Goal: Task Accomplishment & Management: Manage account settings

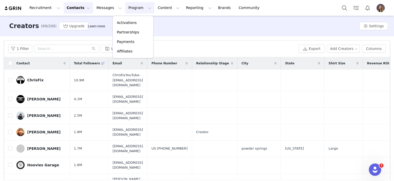
click at [129, 25] on link "Activations" at bounding box center [133, 23] width 41 height 10
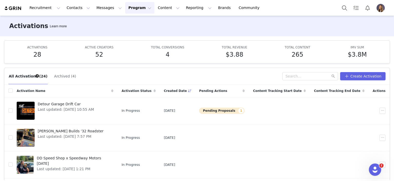
click at [225, 108] on button "Pending Proposals 1" at bounding box center [222, 110] width 46 height 6
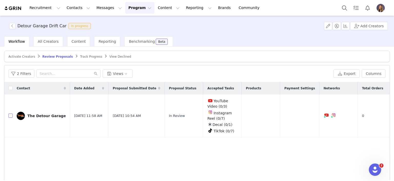
click at [11, 115] on input "checkbox" at bounding box center [10, 115] width 4 height 4
checkbox input "true"
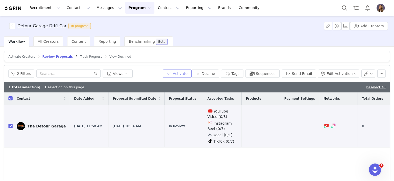
click at [185, 74] on button "Activate" at bounding box center [177, 73] width 29 height 8
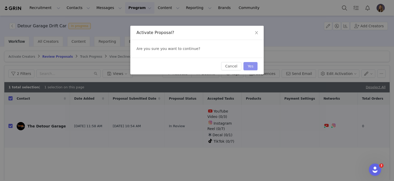
click at [252, 69] on button "Yes" at bounding box center [251, 66] width 14 height 8
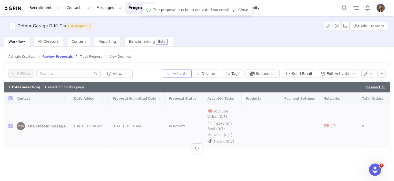
checkbox input "false"
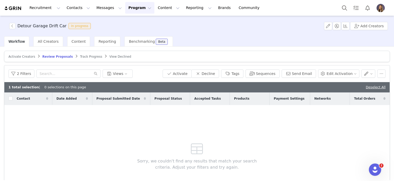
click at [80, 56] on span "Track Progress" at bounding box center [91, 57] width 22 height 4
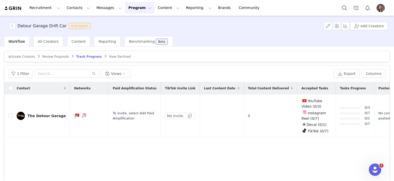
click at [55, 116] on div "The Detour Garage" at bounding box center [46, 116] width 39 height 4
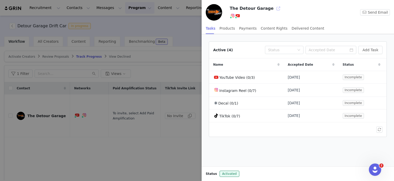
click at [275, 8] on button "button" at bounding box center [279, 8] width 8 height 8
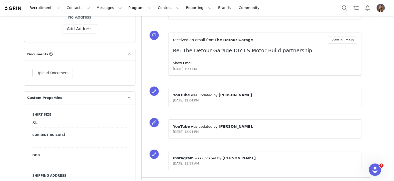
scroll to position [506, 0]
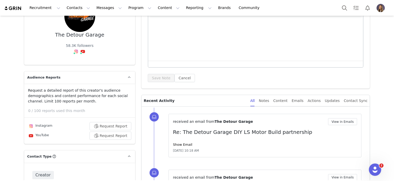
scroll to position [0, 0]
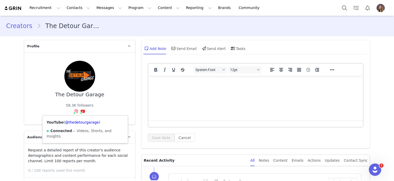
click at [81, 110] on icon at bounding box center [83, 111] width 5 height 4
click at [74, 111] on img at bounding box center [76, 111] width 4 height 4
click at [77, 122] on link "@the_detour_garage" at bounding box center [78, 122] width 37 height 4
